Goal: Task Accomplishment & Management: Use online tool/utility

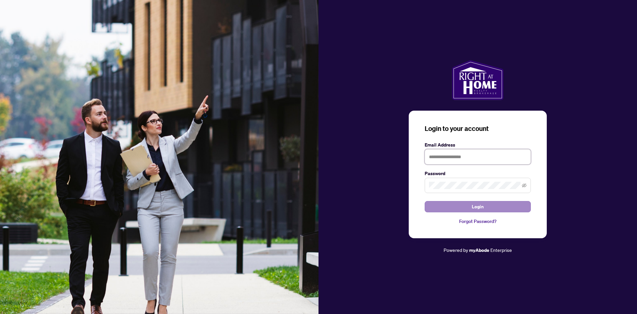
type input "**********"
click at [484, 209] on button "Login" at bounding box center [478, 206] width 106 height 11
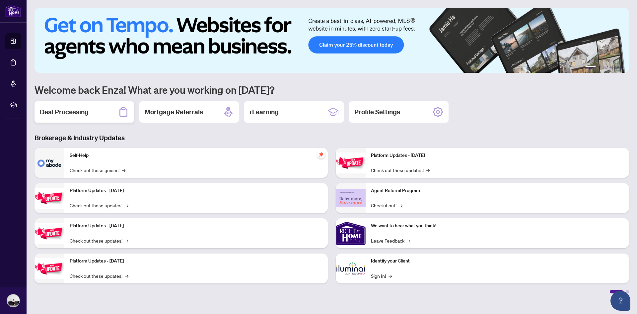
click at [78, 107] on div "Deal Processing" at bounding box center [85, 111] width 100 height 21
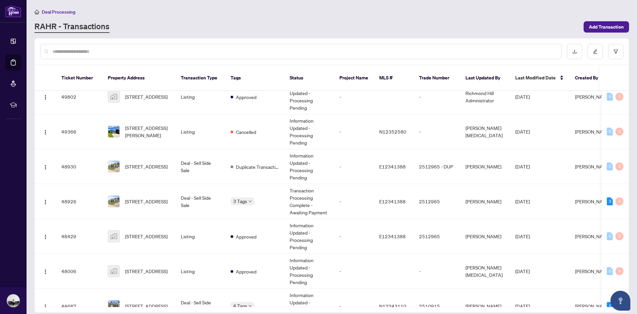
scroll to position [283, 0]
click at [145, 162] on span "[STREET_ADDRESS]" at bounding box center [146, 165] width 42 height 7
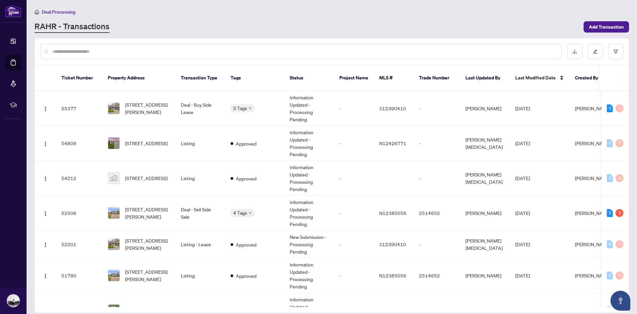
drag, startPoint x: 629, startPoint y: 95, endPoint x: 628, endPoint y: 107, distance: 11.9
click at [628, 108] on div "Ticket Number Property Address Transaction Type Tags Status Project Name MLS # …" at bounding box center [332, 175] width 595 height 274
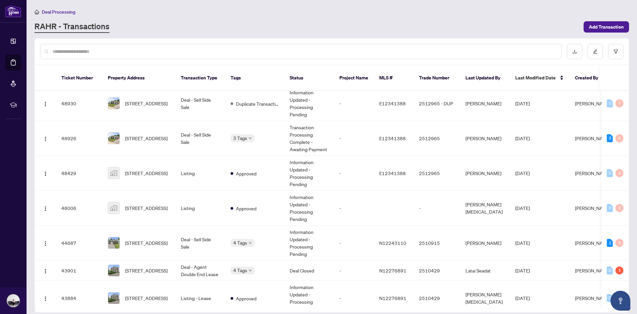
scroll to position [347, 0]
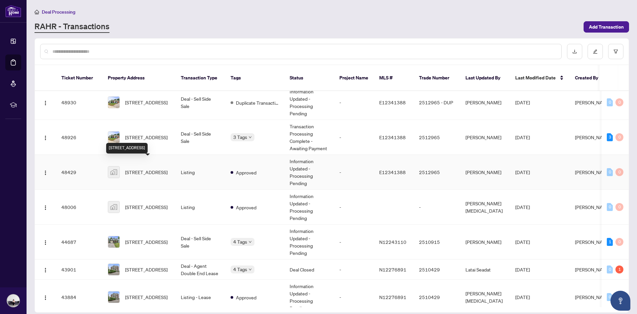
click at [141, 168] on span "[STREET_ADDRESS]" at bounding box center [146, 171] width 42 height 7
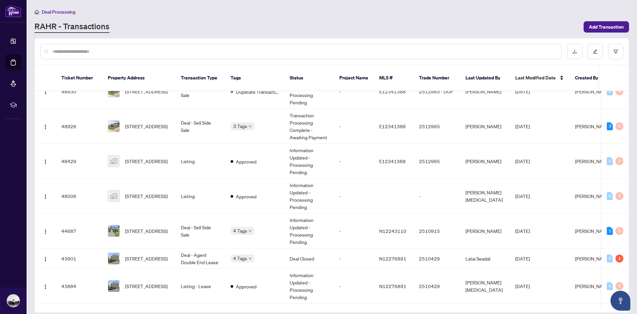
scroll to position [359, 0]
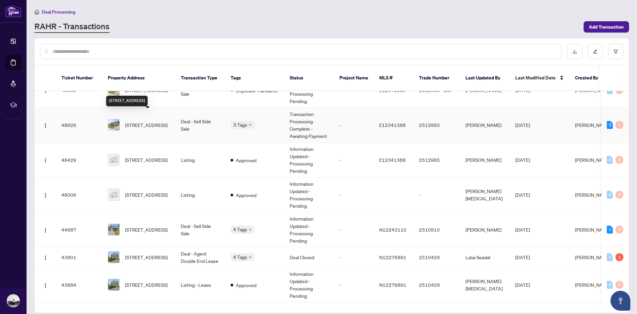
click at [144, 121] on span "[STREET_ADDRESS]" at bounding box center [146, 124] width 42 height 7
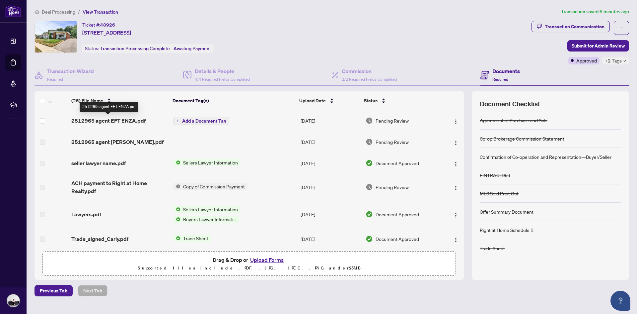
click at [129, 120] on span "2512965 agent EFT ENZA.pdf" at bounding box center [108, 120] width 74 height 8
